Goal: Task Accomplishment & Management: Manage account settings

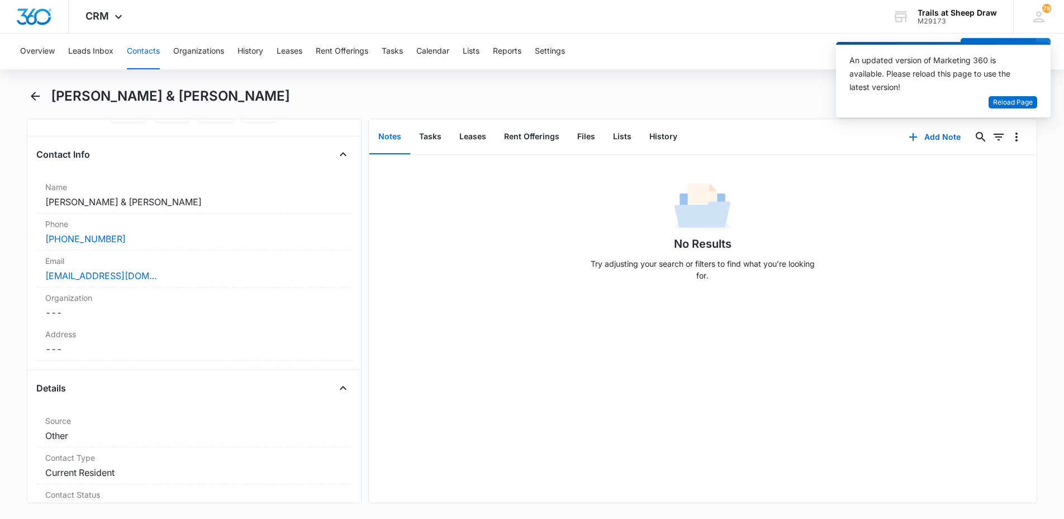
scroll to position [168, 0]
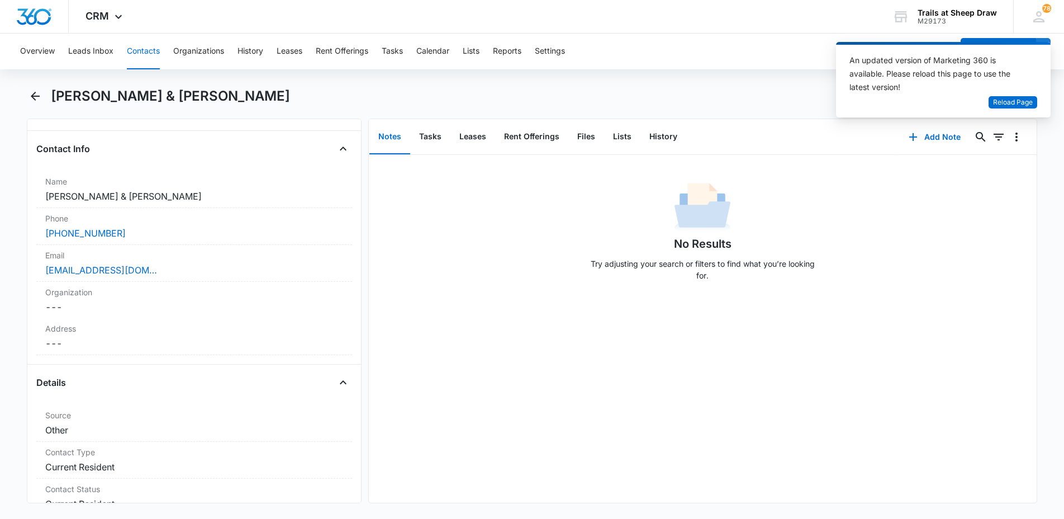
click at [364, 157] on div "Remove MH [PERSON_NAME] & [PERSON_NAME] Contact Info Name Cancel Save Changes […" at bounding box center [532, 310] width 1011 height 385
click at [363, 157] on div "Remove MH [PERSON_NAME] & [PERSON_NAME] Contact Info Name Cancel Save Changes […" at bounding box center [532, 310] width 1011 height 385
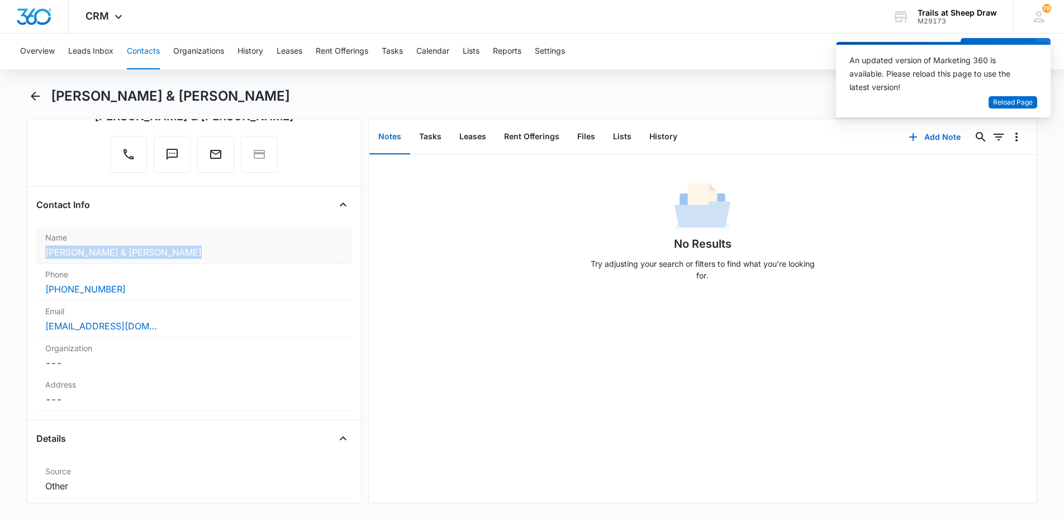
drag, startPoint x: 172, startPoint y: 252, endPoint x: 46, endPoint y: 252, distance: 125.2
click at [46, 252] on dd "Cancel Save Changes [PERSON_NAME] & [PERSON_NAME]" at bounding box center [194, 251] width 298 height 13
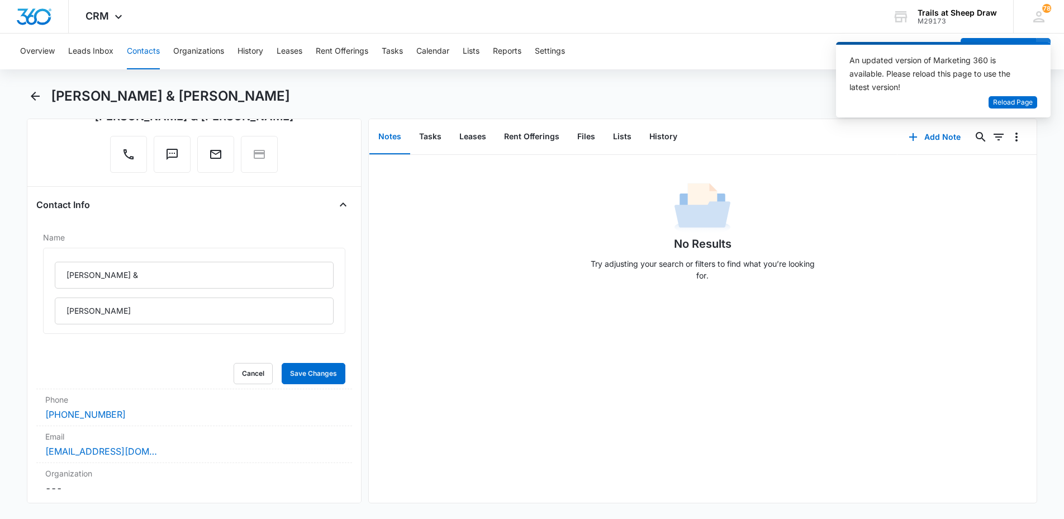
click at [21, 213] on main "[PERSON_NAME] & [PERSON_NAME] Remove MH [PERSON_NAME] & [PERSON_NAME] Contact I…" at bounding box center [532, 301] width 1064 height 429
click at [297, 373] on button "Save Changes" at bounding box center [314, 373] width 64 height 21
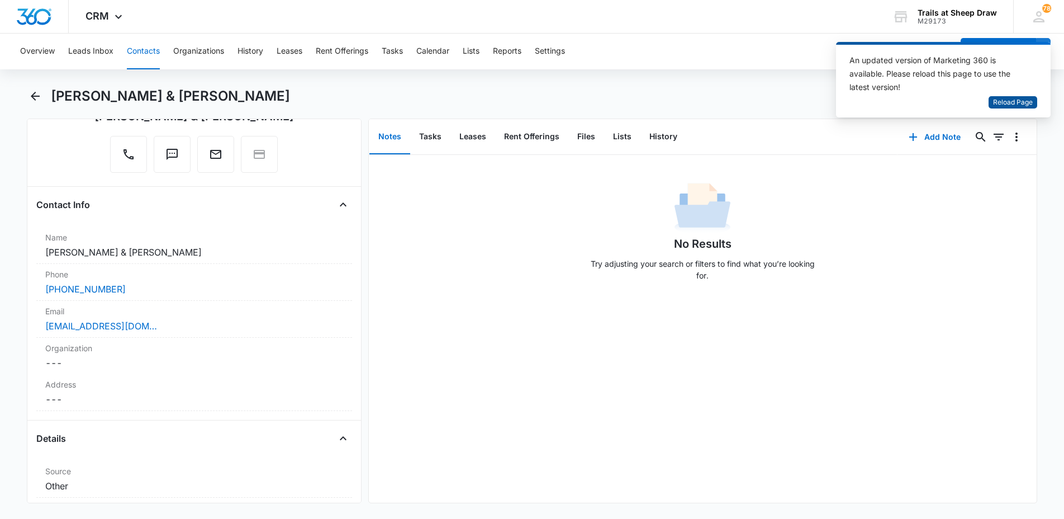
click at [1013, 102] on span "Reload Page" at bounding box center [1013, 102] width 40 height 11
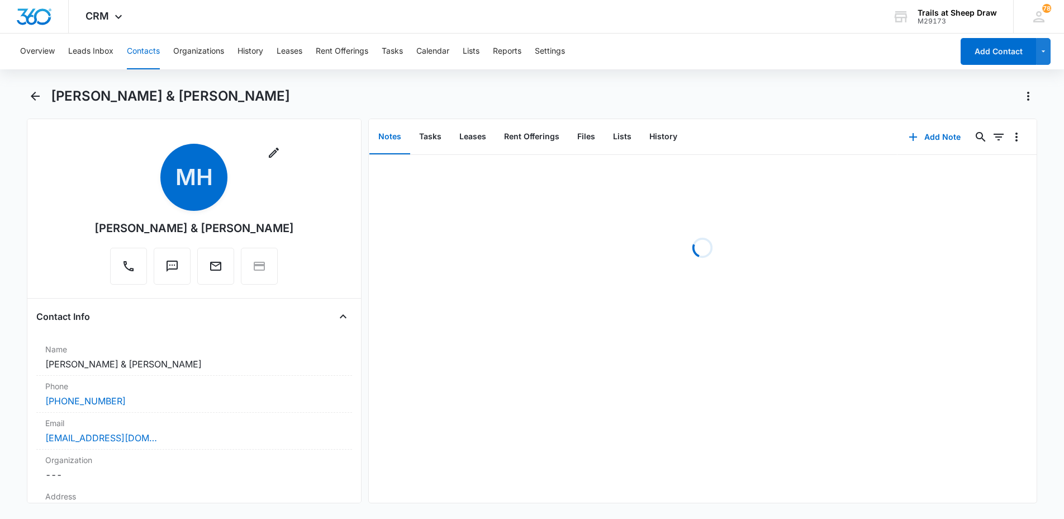
click at [136, 50] on button "Contacts" at bounding box center [143, 52] width 33 height 36
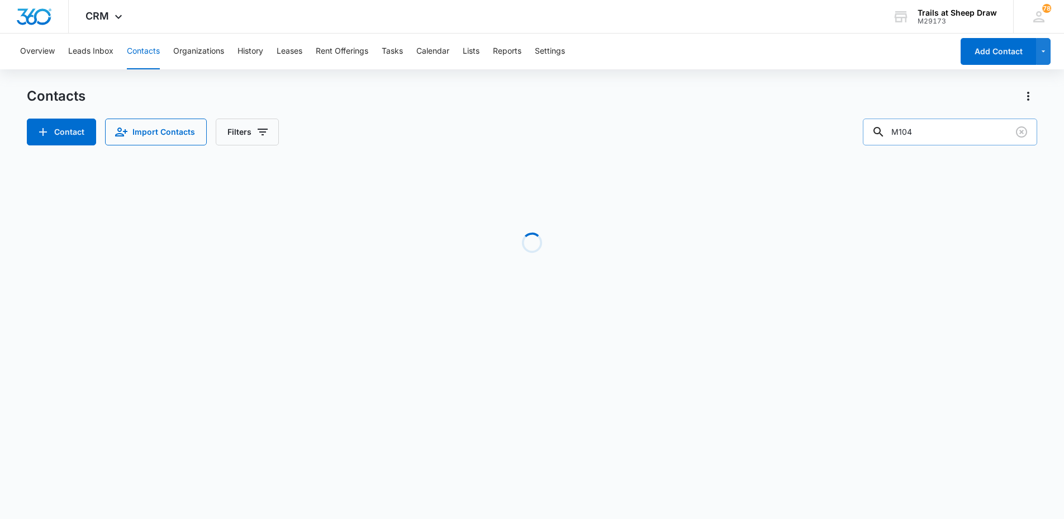
click at [932, 140] on input "M104" at bounding box center [950, 131] width 174 height 27
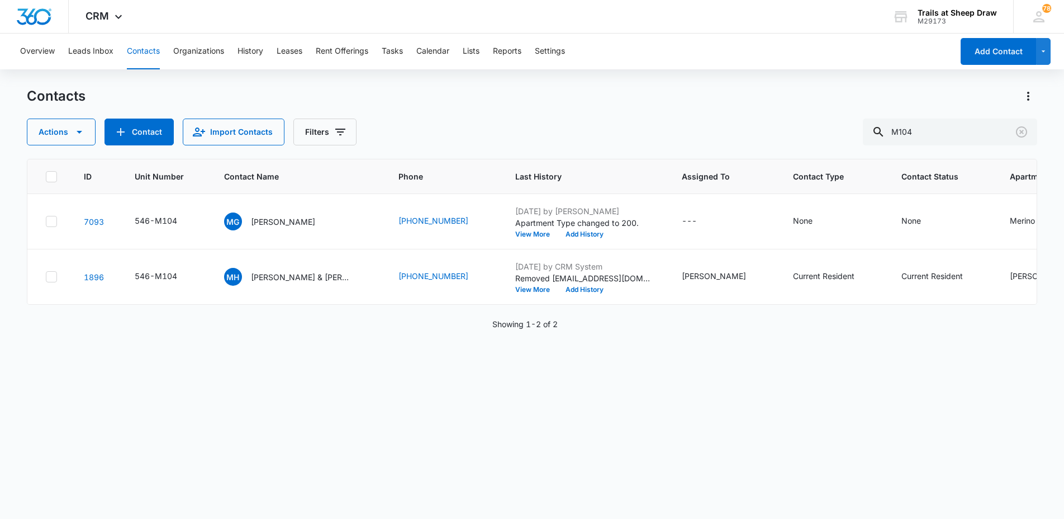
click at [643, 74] on div "Overview Leads Inbox Contacts Organizations History Leases Rent Offerings Tasks…" at bounding box center [532, 276] width 1064 height 484
click at [134, 48] on button "Contacts" at bounding box center [143, 52] width 33 height 36
click at [39, 377] on div "ID Unit Number Contact Name Phone Last History Assigned To Contact Type Contact…" at bounding box center [532, 331] width 1011 height 345
